Goal: Task Accomplishment & Management: Use online tool/utility

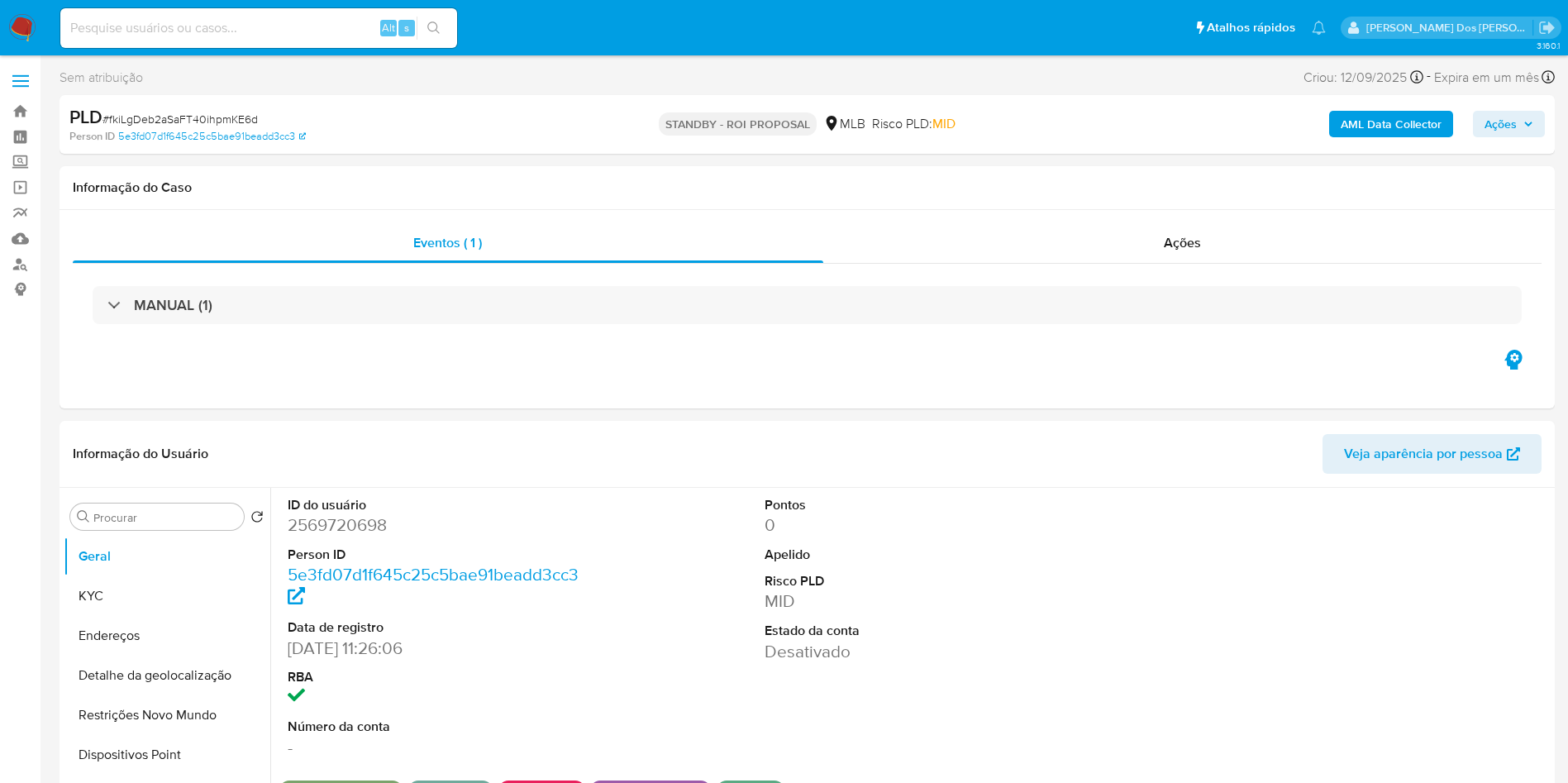
select select "10"
click at [328, 30] on input at bounding box center [259, 28] width 397 height 21
paste input "kvhqfuOkoM9FJcuX2GXG2Mgo"
type input "kvhqfuOkoM9FJcuX2GXG2Mgo"
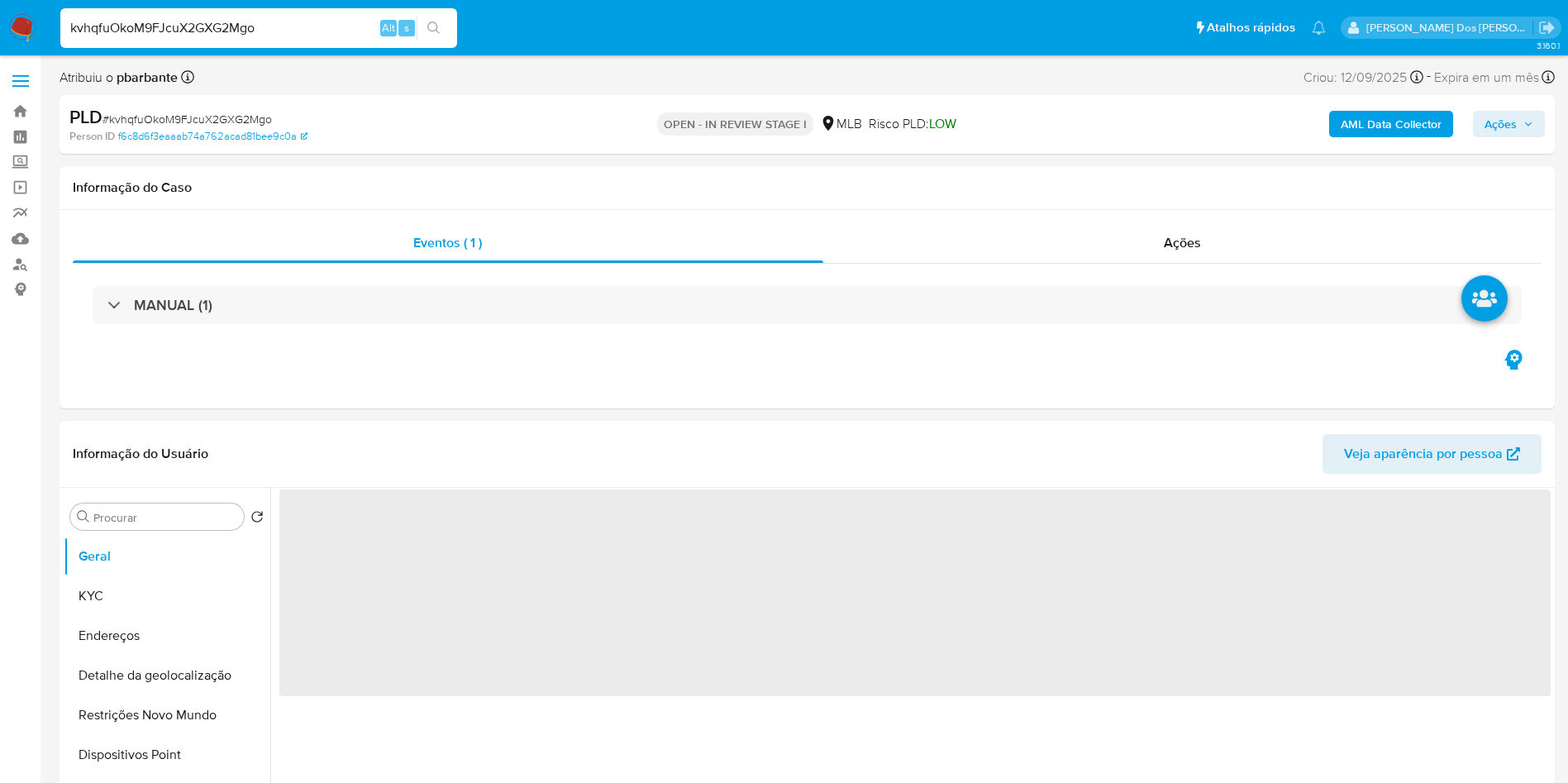
select select "10"
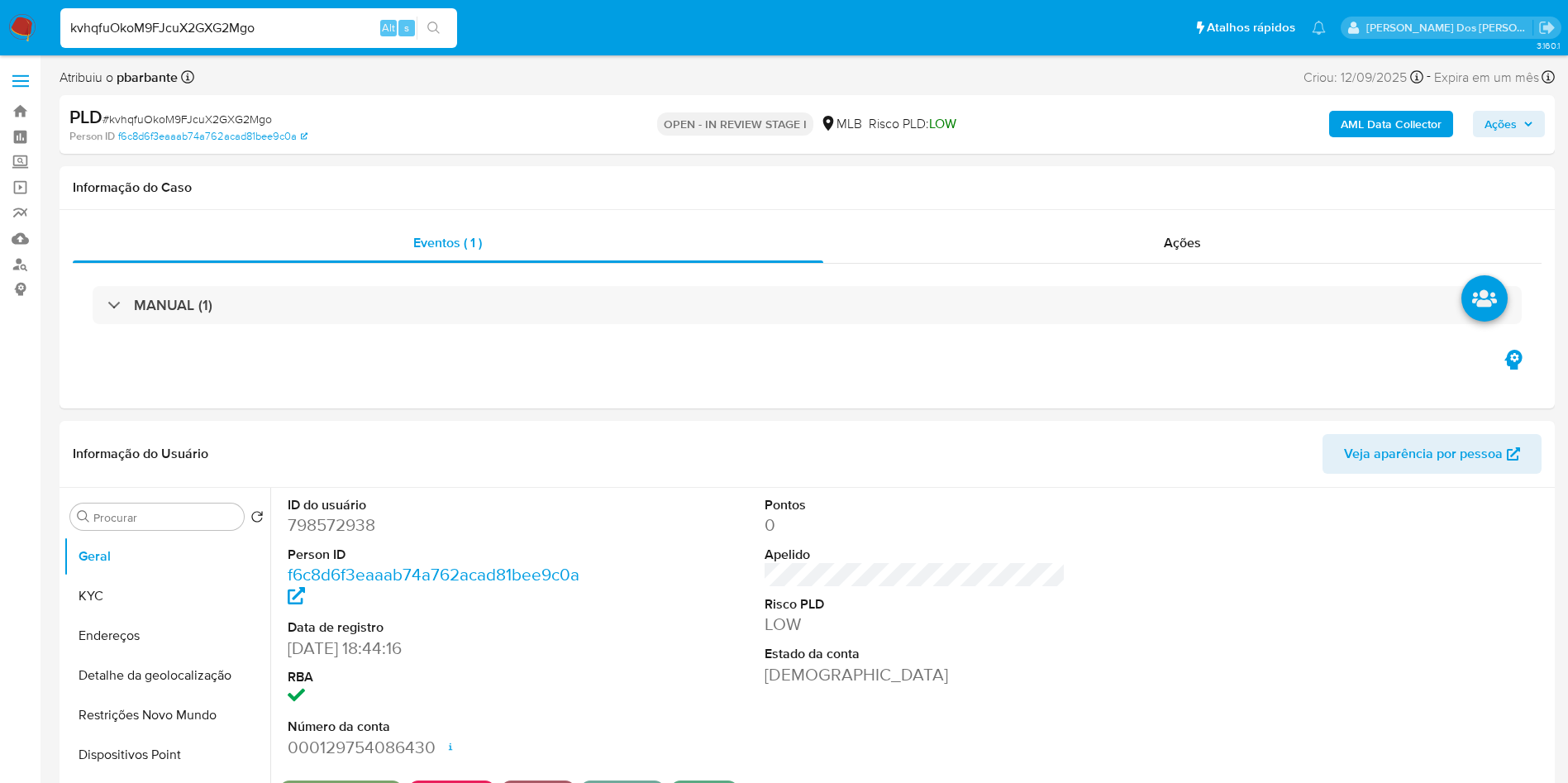
click at [1517, 115] on span "Ações" at bounding box center [1508, 124] width 48 height 23
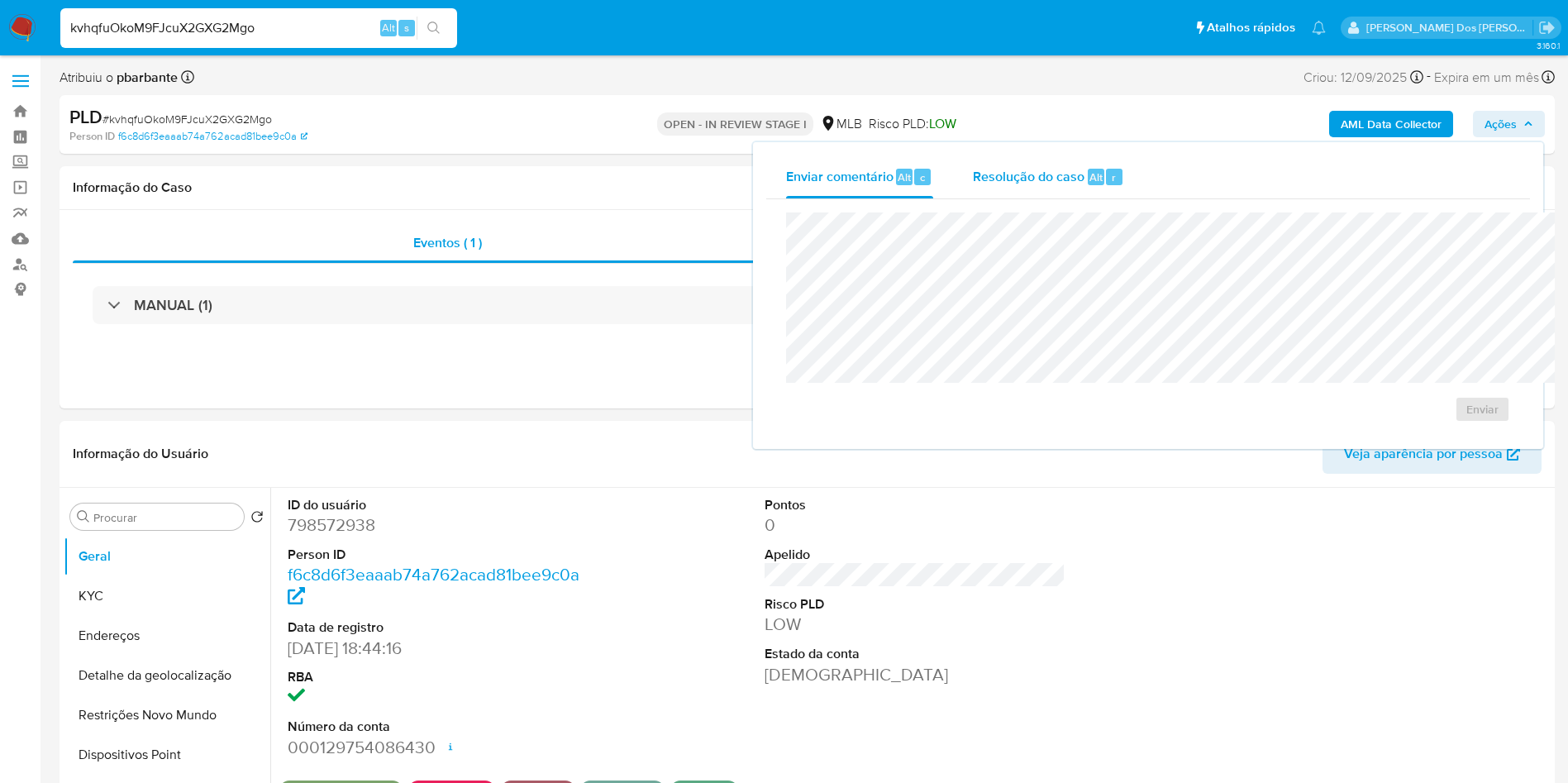
click at [981, 182] on span "Resolução do caso" at bounding box center [1028, 177] width 112 height 19
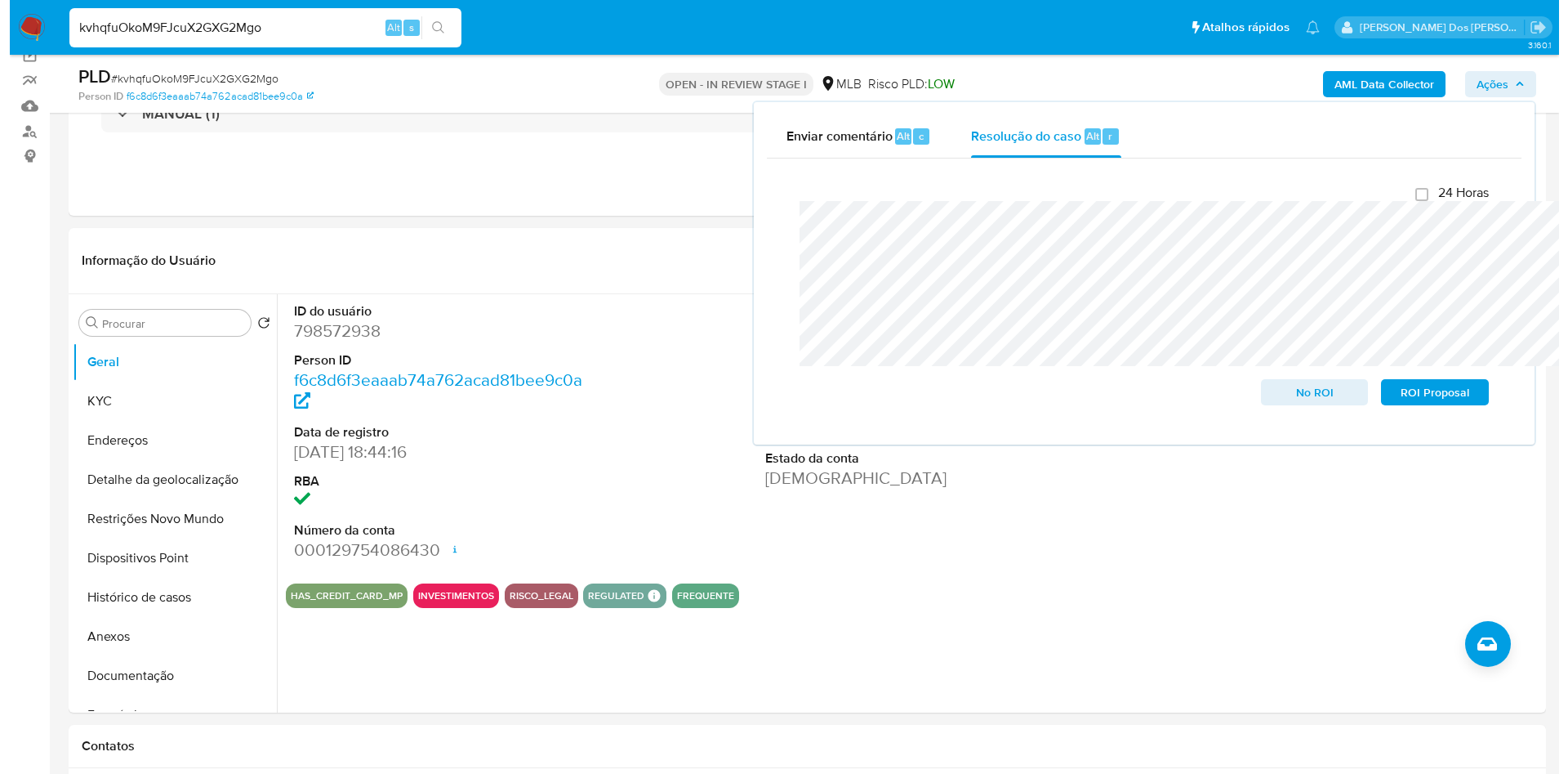
scroll to position [157, 0]
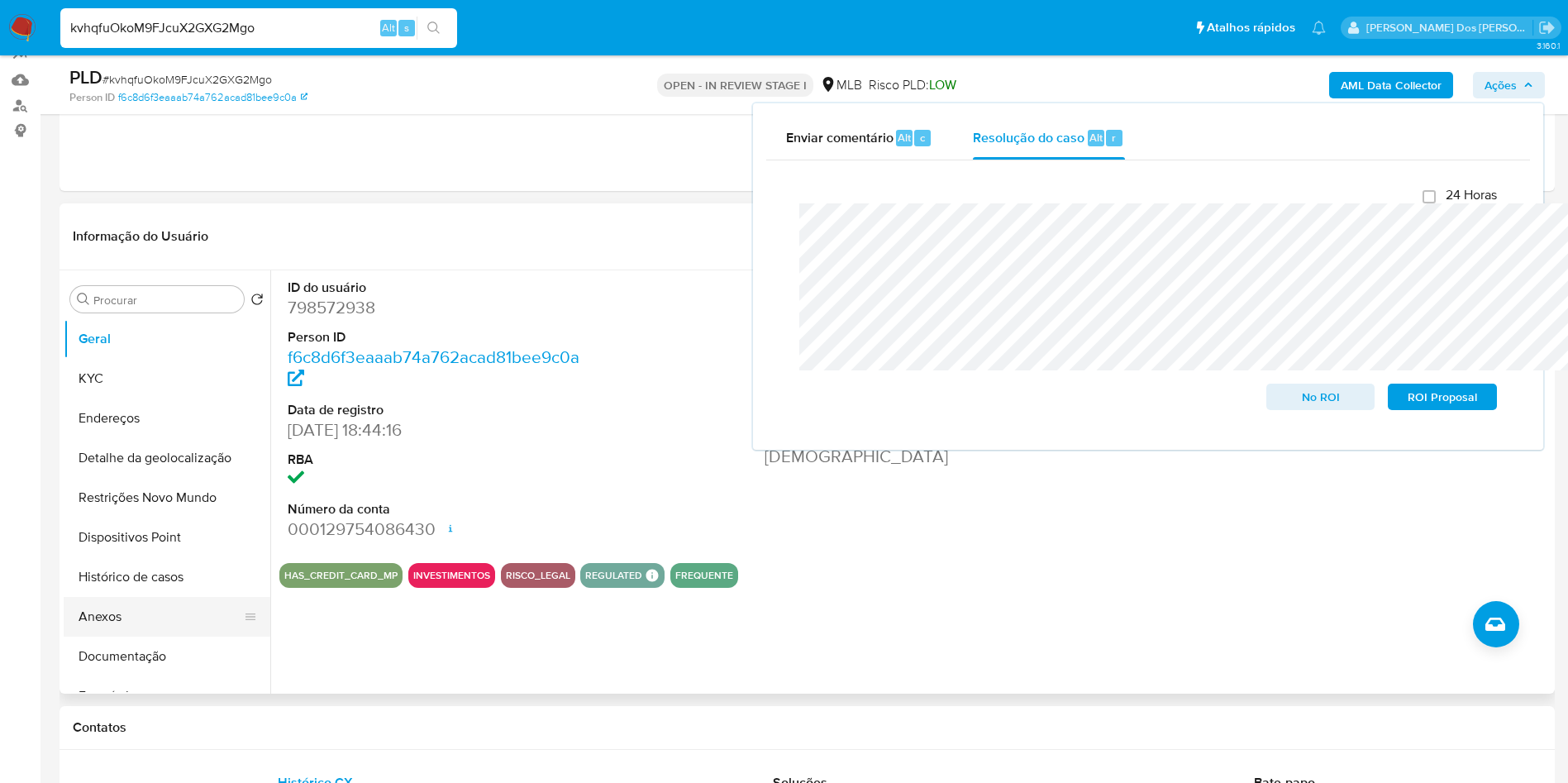
click at [127, 637] on button "Anexos" at bounding box center [160, 617] width 194 height 40
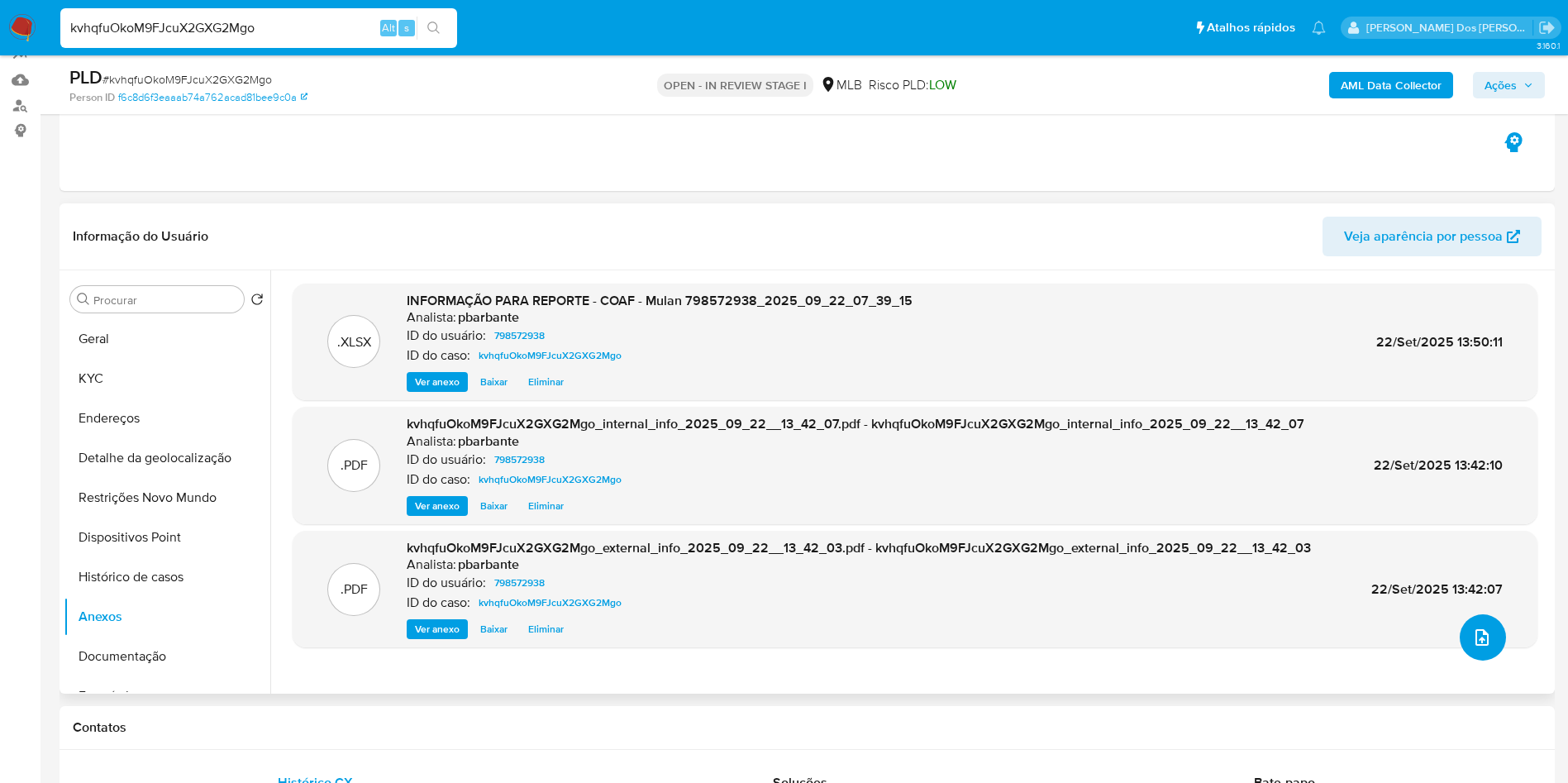
click at [1483, 661] on button "upload-file" at bounding box center [1483, 637] width 47 height 47
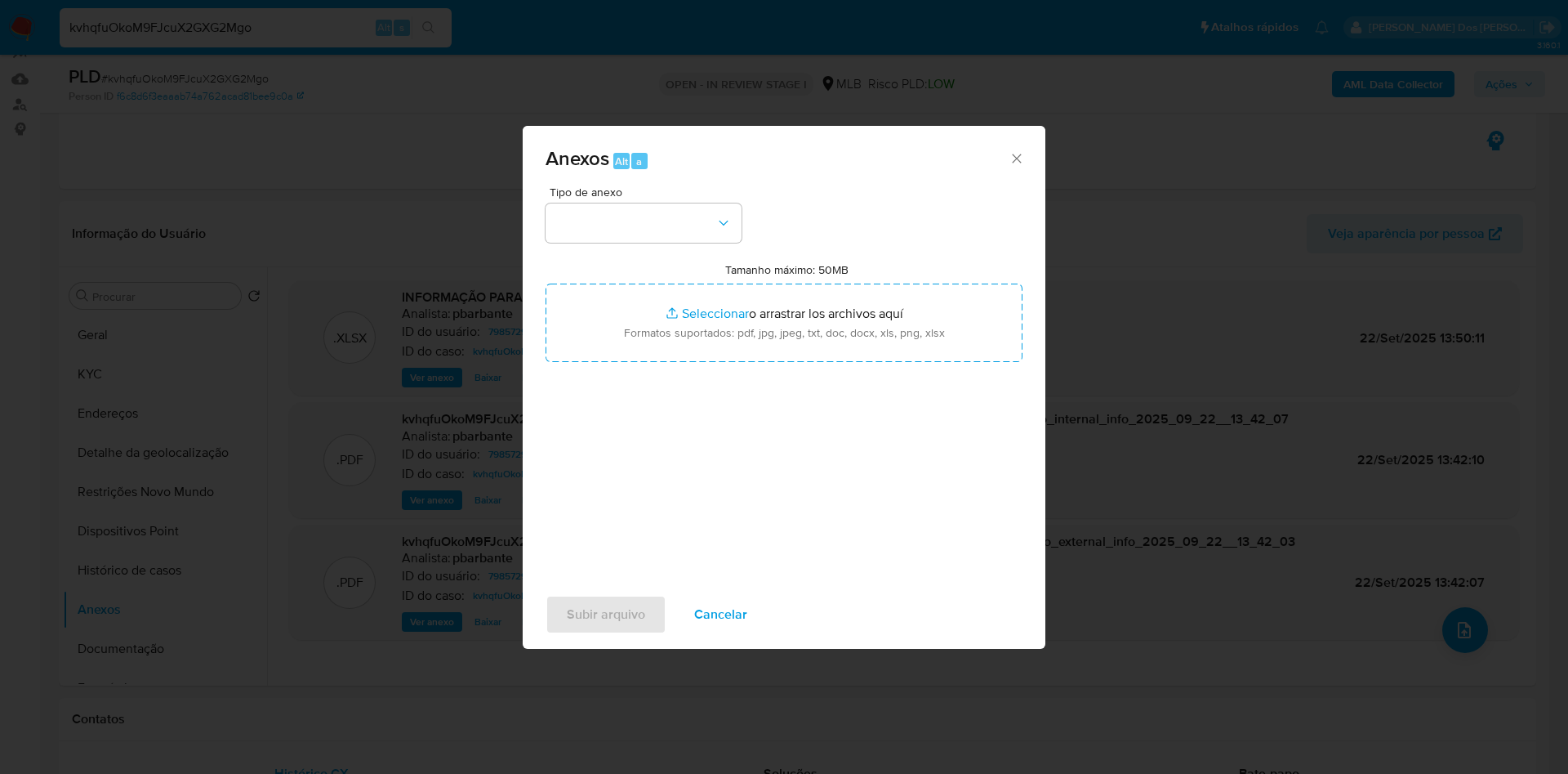
click at [696, 212] on div "Tipo de anexo Tamanho máximo: 50MB Seleccionar archivos Seleccionar o arrastrar…" at bounding box center [784, 379] width 477 height 386
click at [698, 204] on button "button" at bounding box center [643, 223] width 196 height 39
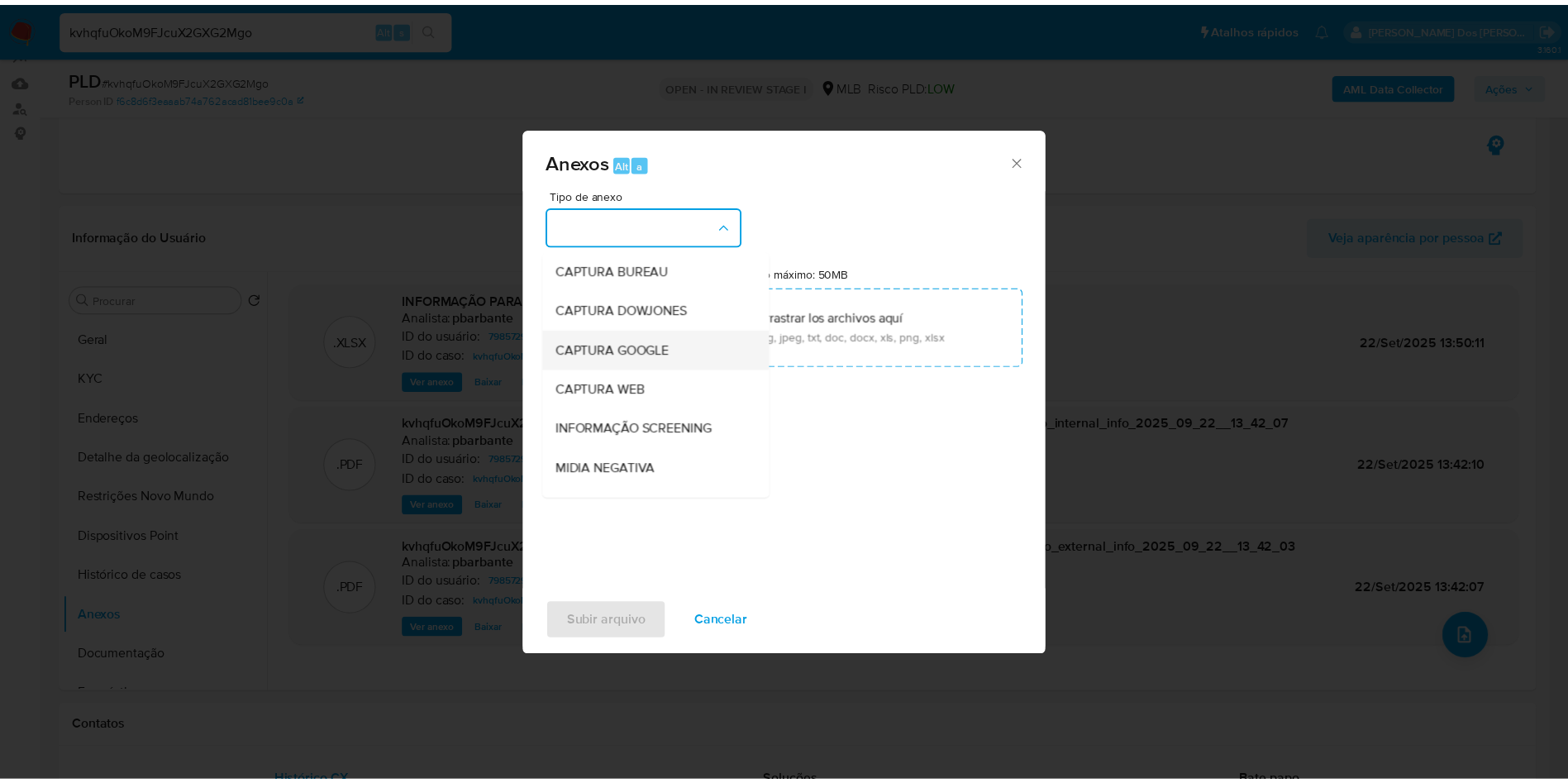
scroll to position [222, 0]
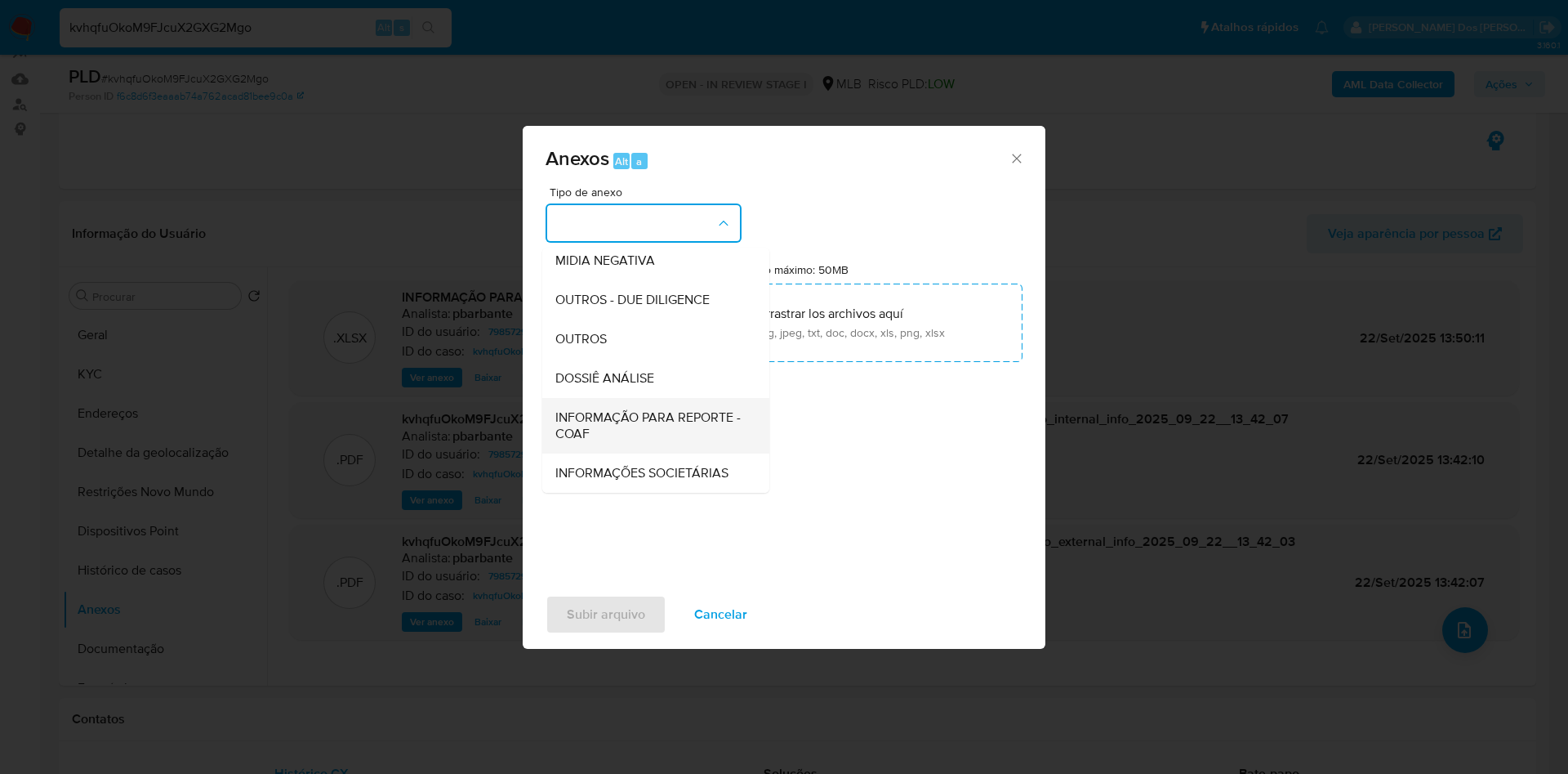
click at [600, 409] on span "INFORMAÇÃO PARA REPORTE - COAF" at bounding box center [651, 426] width 191 height 33
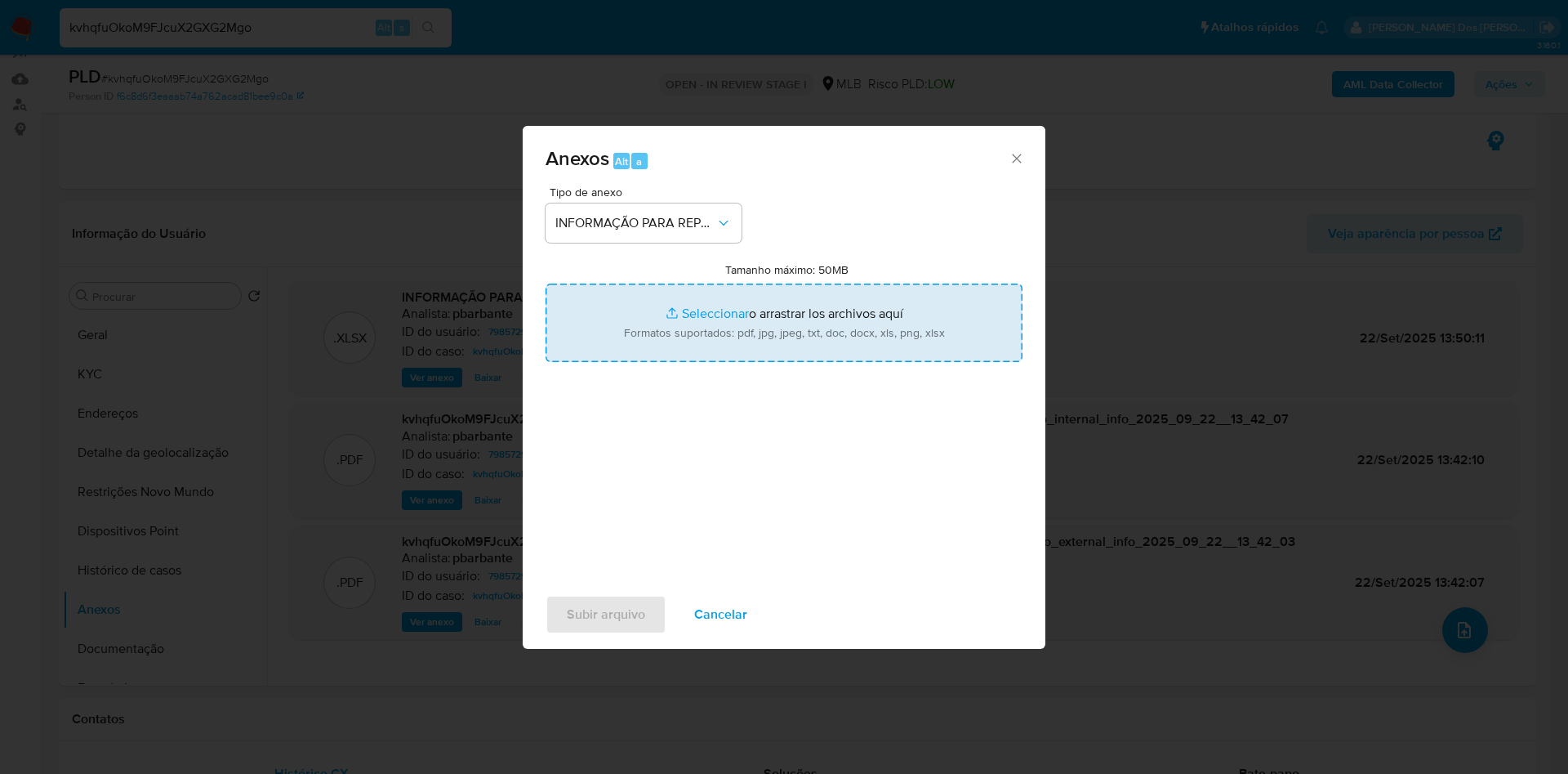
type input "C:\fakepath\SAR - XXX - CPF 17784143702 - [PERSON_NAME] [PERSON_NAME] [PERSON_N…"
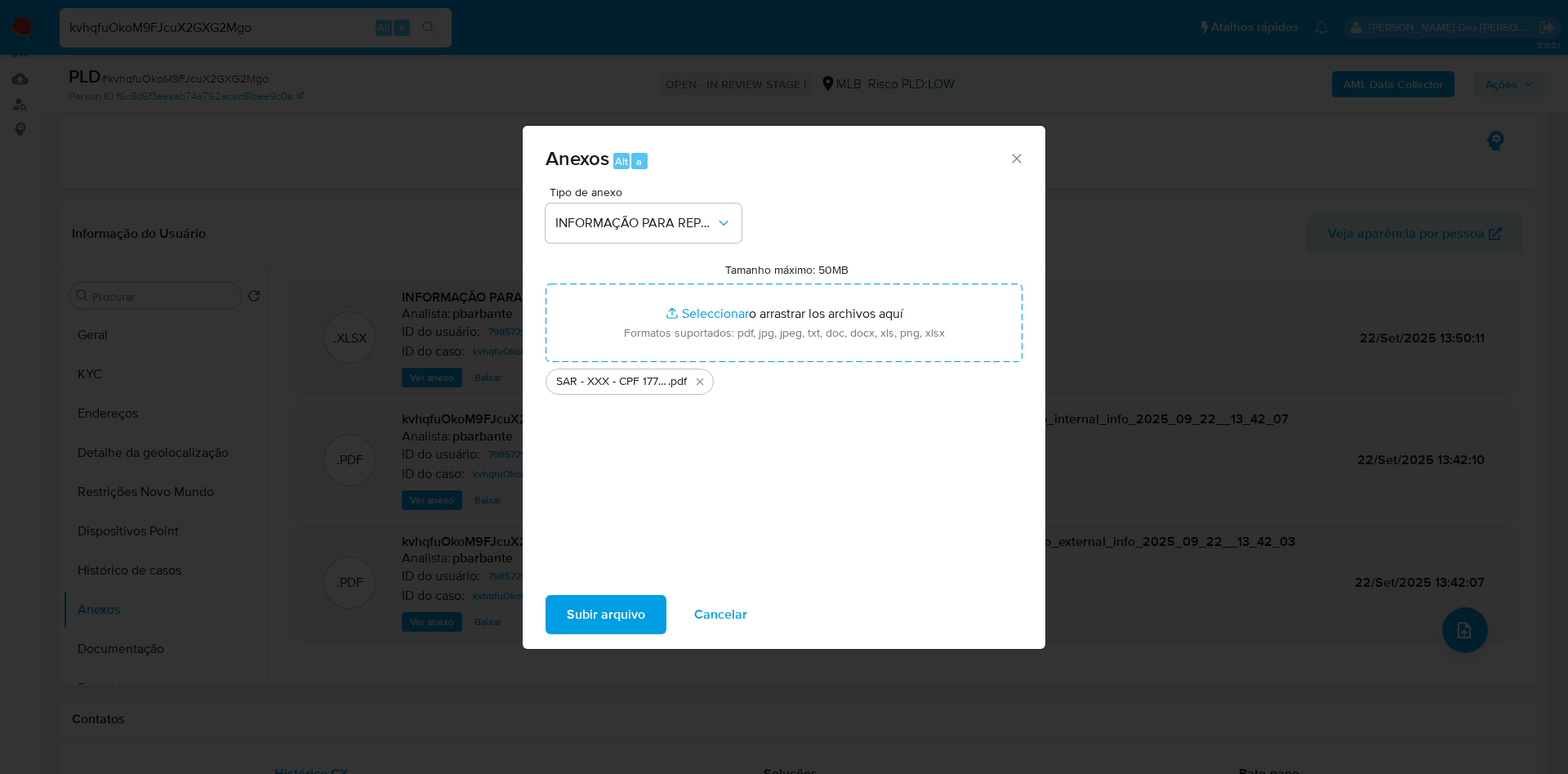
click at [579, 619] on span "Subir arquivo" at bounding box center [606, 614] width 78 height 36
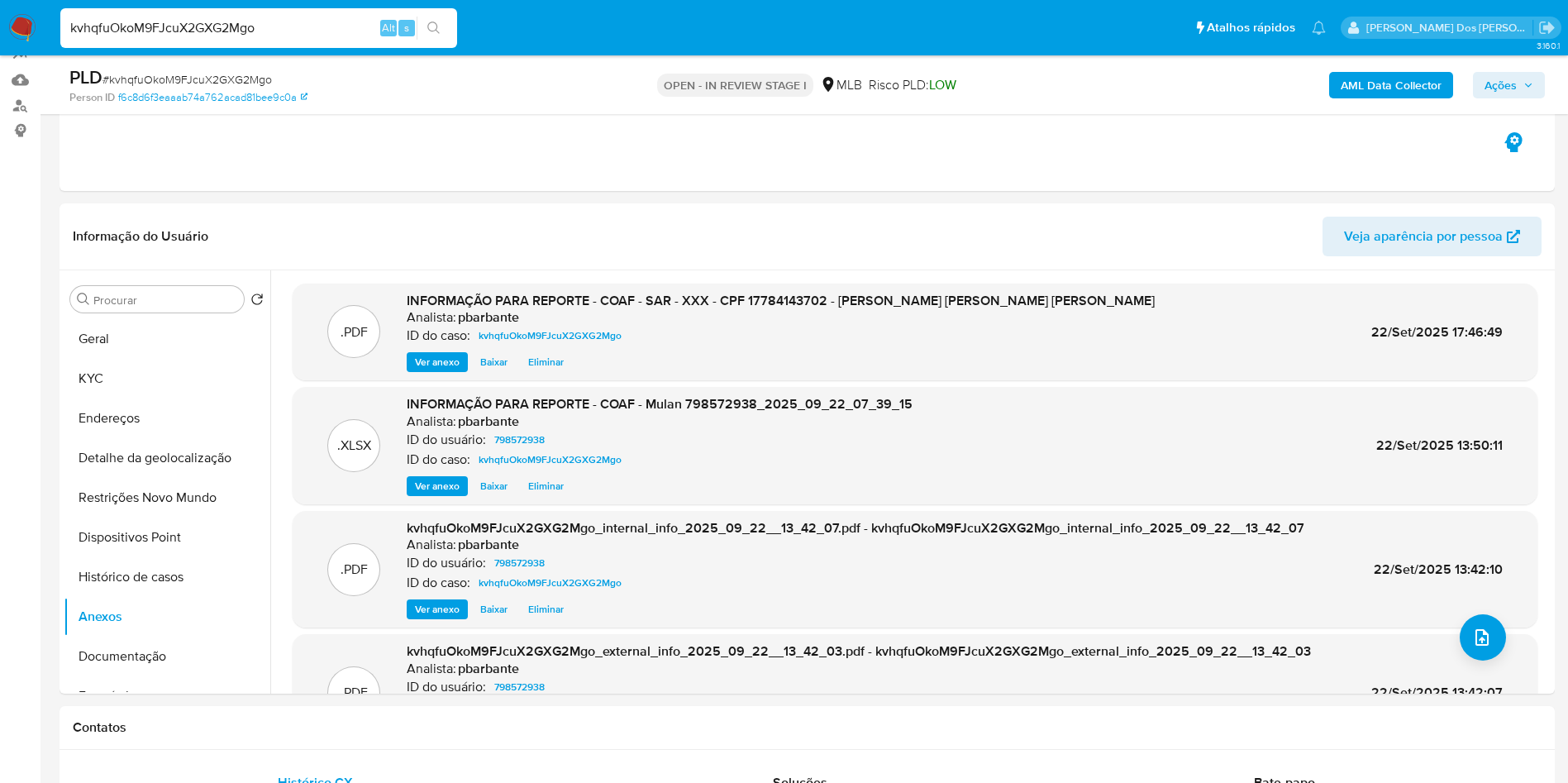
click at [1523, 77] on span "Ações" at bounding box center [1508, 85] width 48 height 23
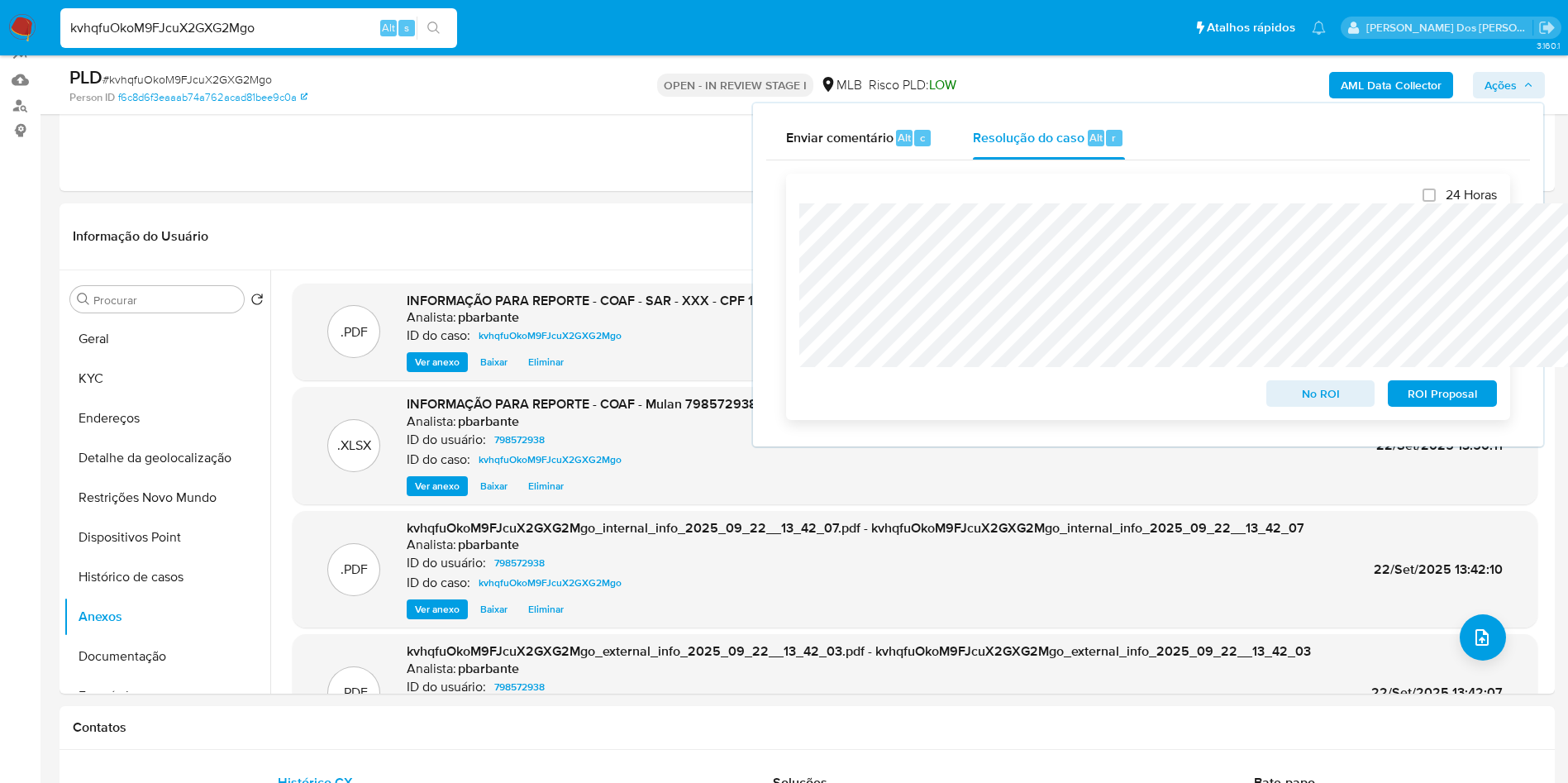
click at [1436, 388] on span "ROI Proposal" at bounding box center [1442, 394] width 86 height 23
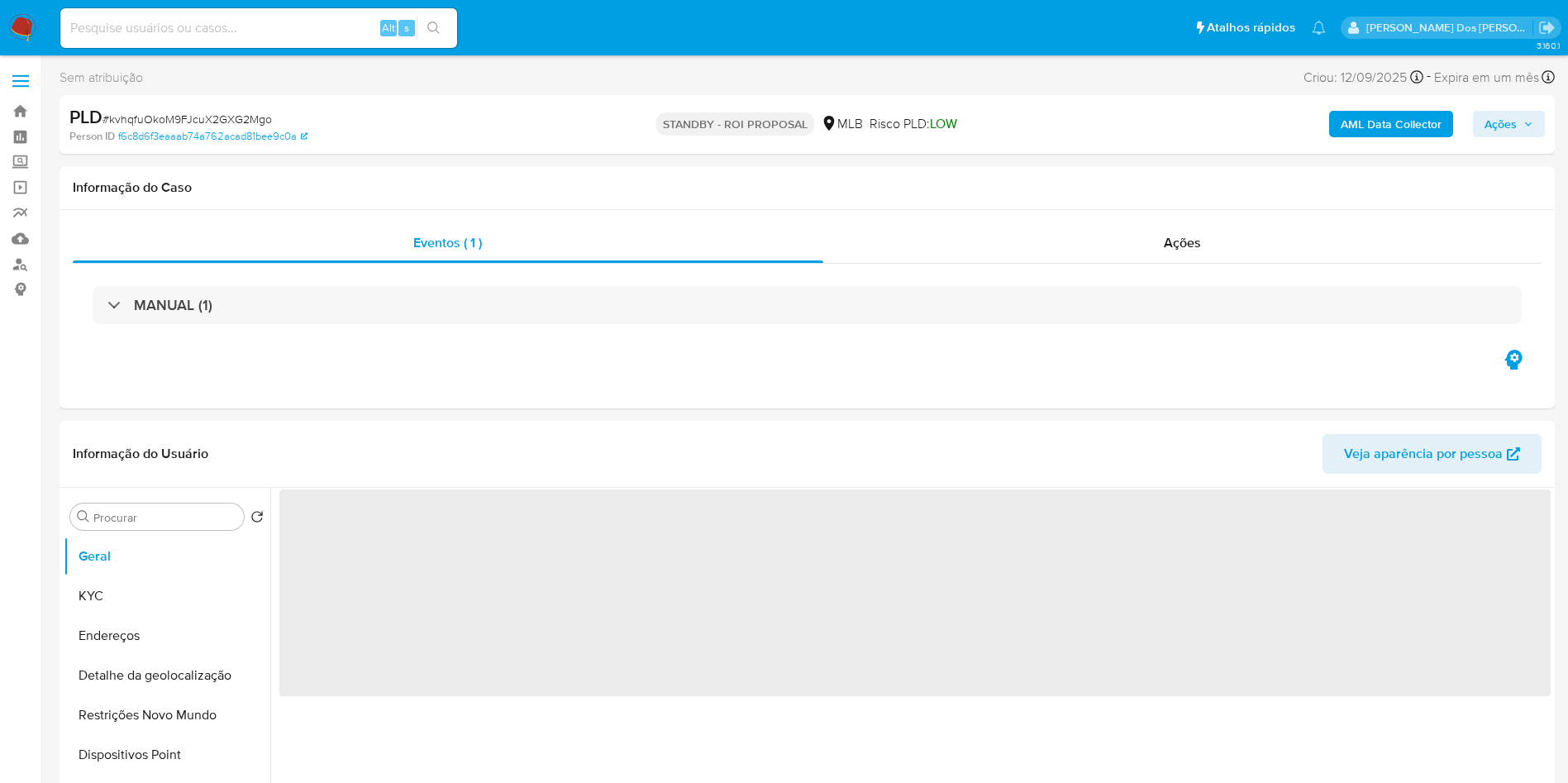
select select "10"
